Goal: Check status: Check status

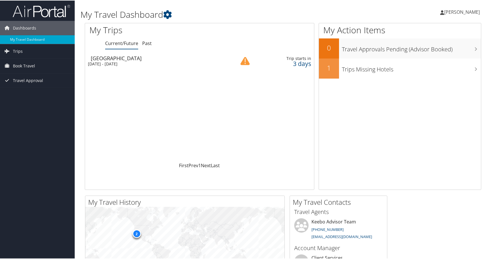
click at [243, 65] on td at bounding box center [249, 61] width 22 height 16
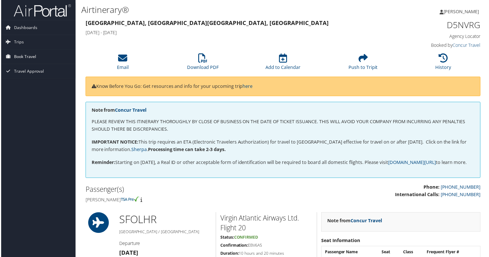
click at [24, 60] on span "Book Travel" at bounding box center [24, 57] width 22 height 14
click at [46, 89] on link "Book/Manage Online Trips" at bounding box center [37, 85] width 75 height 9
